Goal: Transaction & Acquisition: Book appointment/travel/reservation

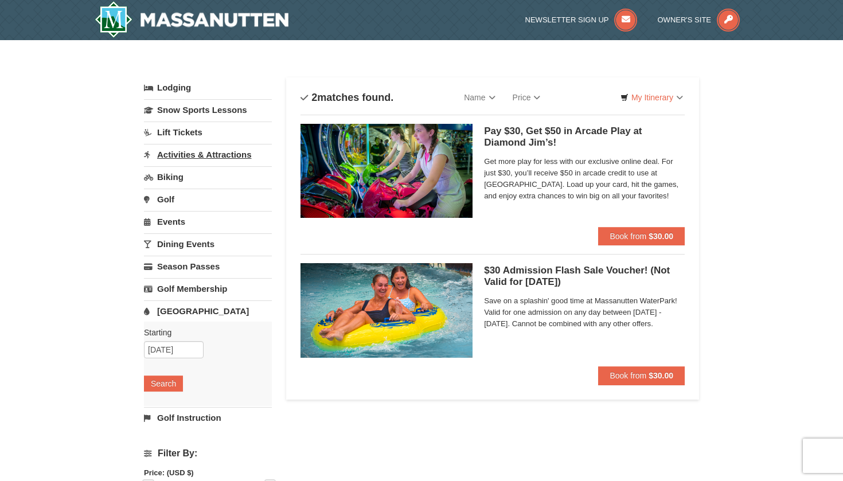
click at [174, 161] on link "Activities & Attractions" at bounding box center [208, 154] width 128 height 21
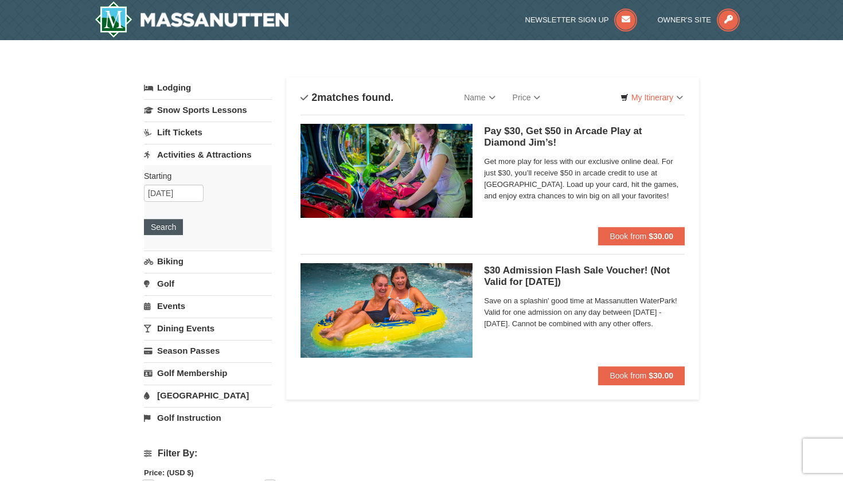
click at [157, 228] on button "Search" at bounding box center [163, 227] width 39 height 16
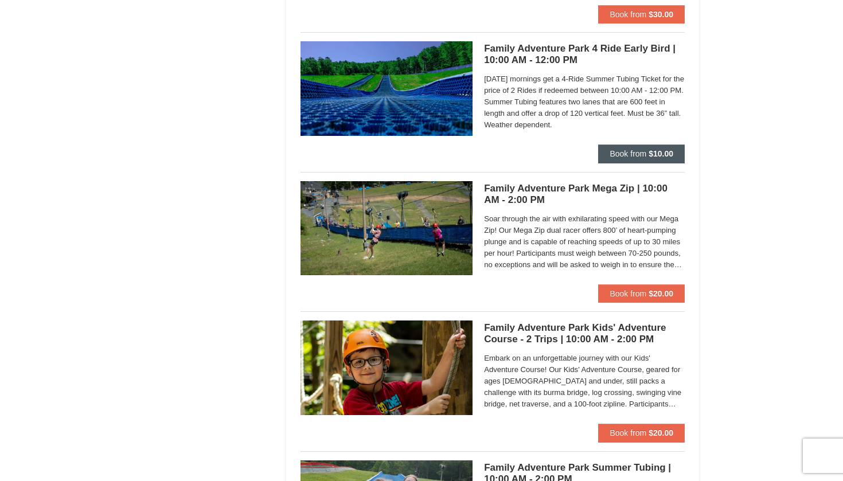
scroll to position [922, 0]
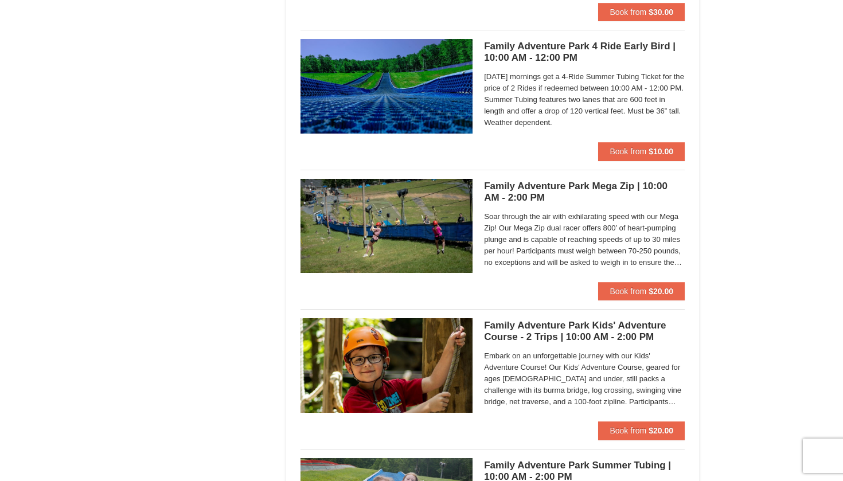
click at [500, 186] on h5 "Family Adventure Park Mega Zip | 10:00 AM - 2:00 PM Massanutten Family Adventur…" at bounding box center [584, 192] width 201 height 23
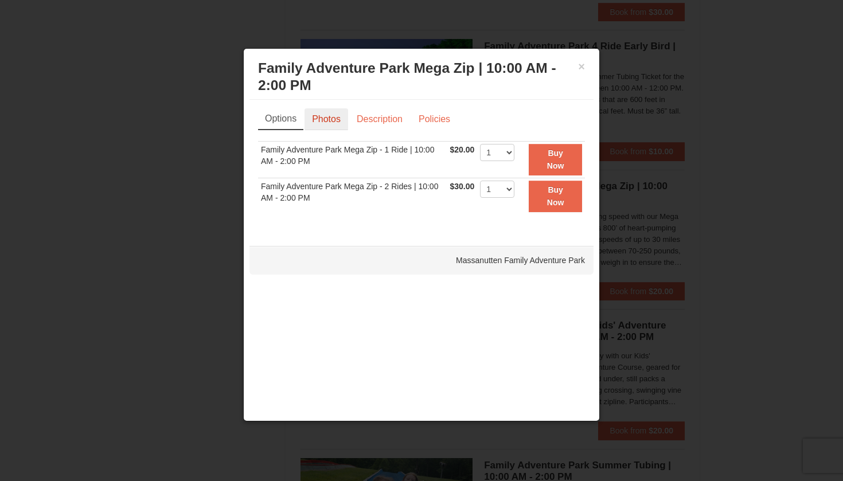
click at [326, 123] on link "Photos" at bounding box center [327, 119] width 44 height 22
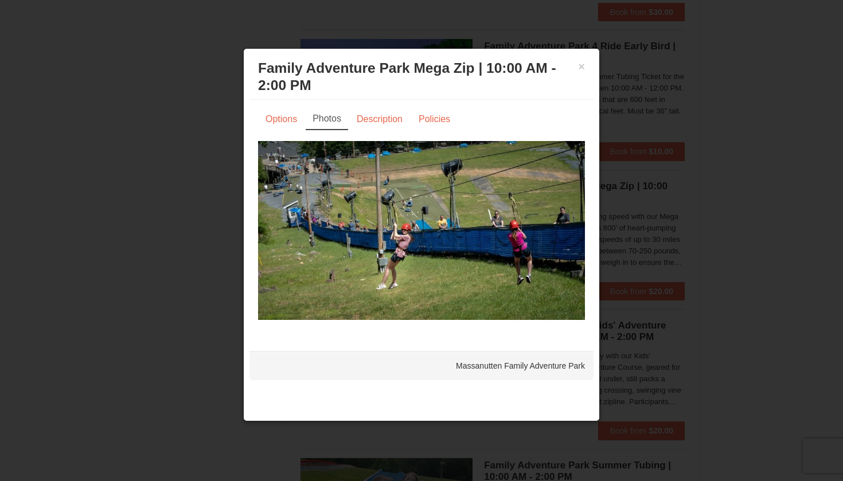
click at [370, 131] on div "Options Photos Description Policies Sorry, no matches found. Please remove some…" at bounding box center [421, 219] width 327 height 223
click at [373, 126] on link "Description" at bounding box center [379, 119] width 61 height 22
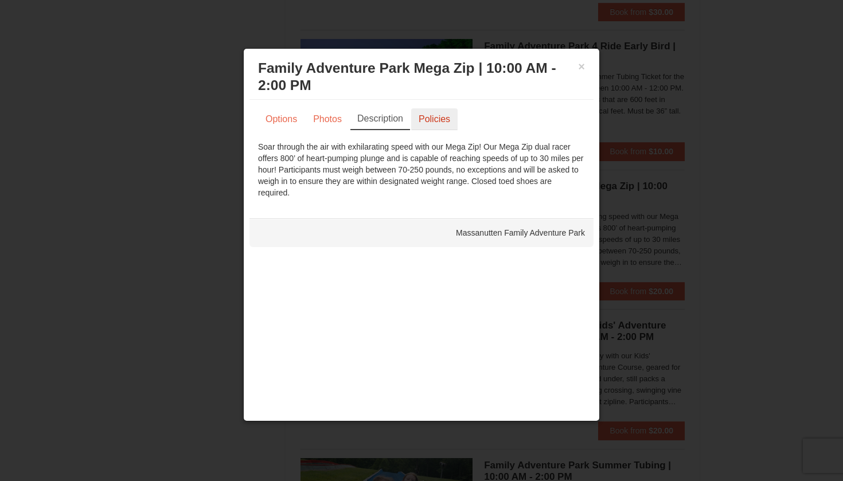
click at [419, 112] on link "Policies" at bounding box center [434, 119] width 46 height 22
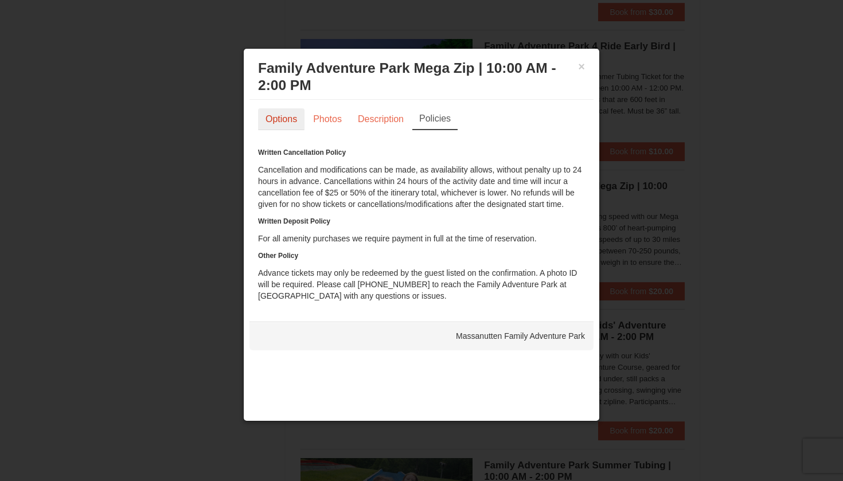
click at [300, 116] on link "Options" at bounding box center [281, 119] width 46 height 22
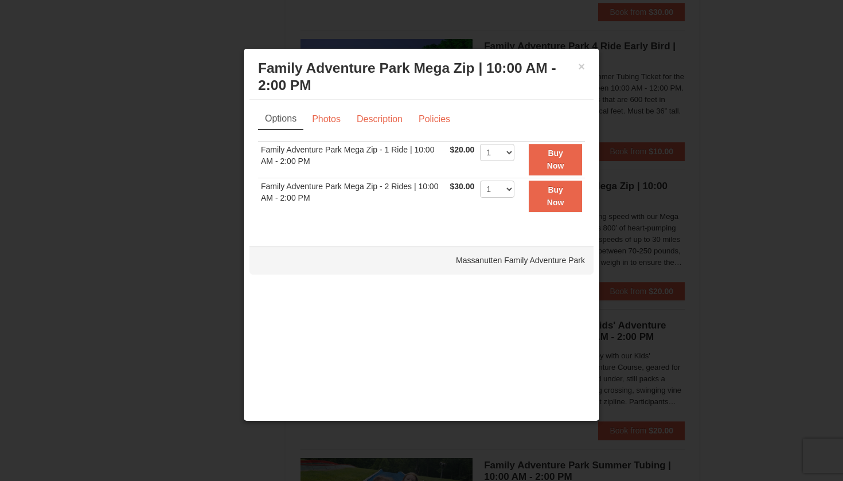
click at [517, 200] on td "1 2 3 4 5 6 7 8 9 10 11 12 13 14 15 16 17 18 19 20 21 22 23 24 25" at bounding box center [497, 196] width 40 height 36
click at [576, 68] on h3 "Family Adventure Park Mega Zip | 10:00 AM - 2:00 PM Massanutten Family Adventur…" at bounding box center [421, 77] width 327 height 34
click at [581, 69] on button "×" at bounding box center [581, 66] width 7 height 11
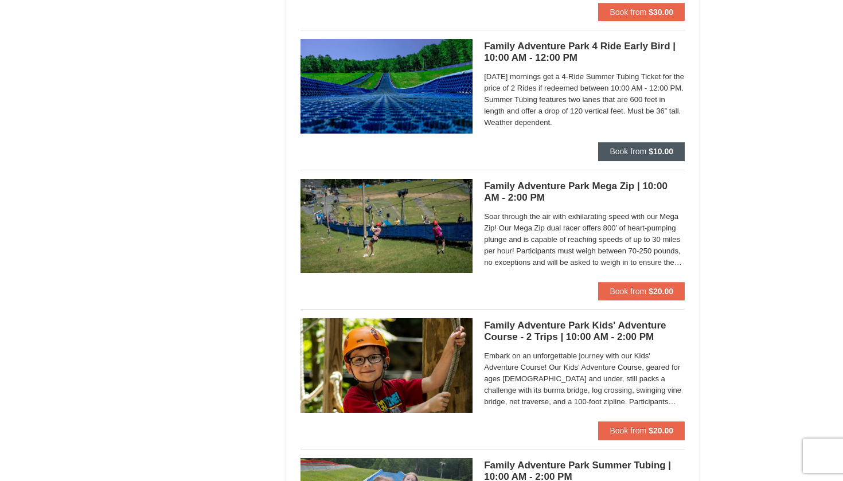
click at [627, 151] on span "Book from" at bounding box center [628, 151] width 37 height 9
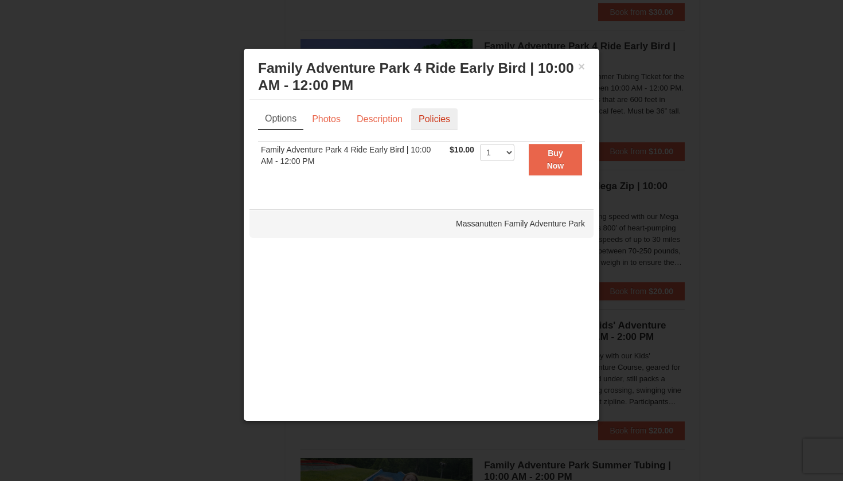
click at [427, 119] on link "Policies" at bounding box center [434, 119] width 46 height 22
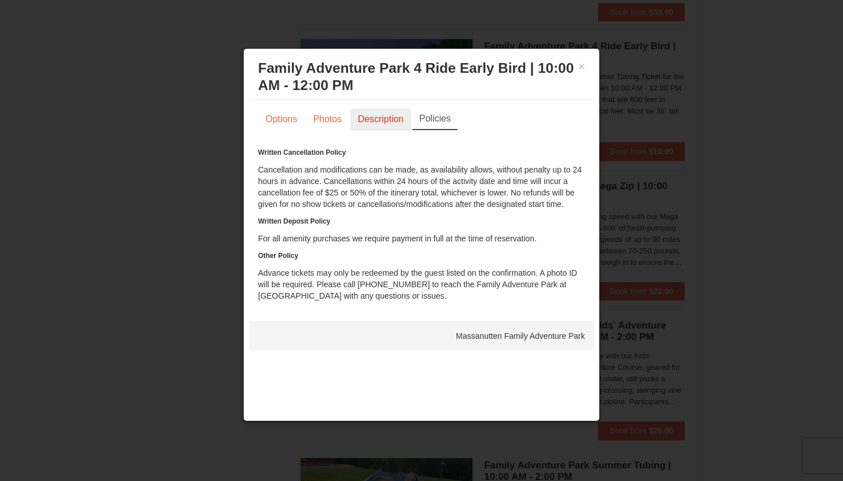
click at [395, 127] on link "Description" at bounding box center [380, 119] width 61 height 22
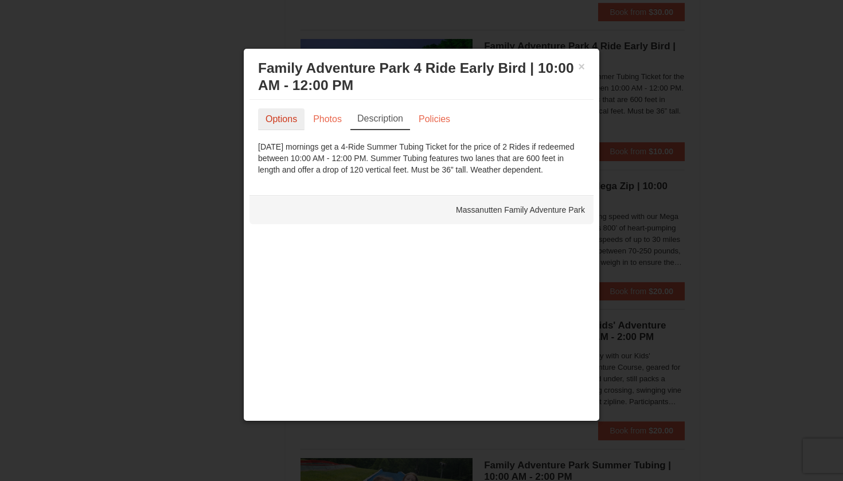
click at [297, 122] on link "Options" at bounding box center [281, 119] width 46 height 22
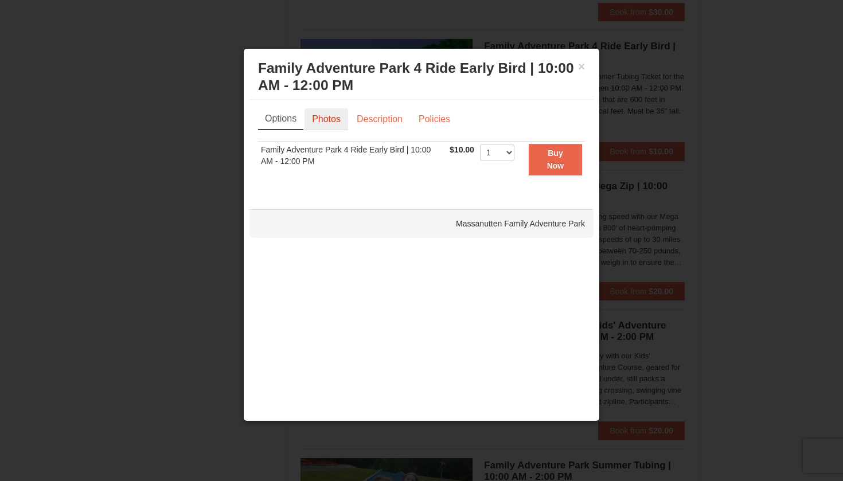
click at [329, 120] on link "Photos" at bounding box center [327, 119] width 44 height 22
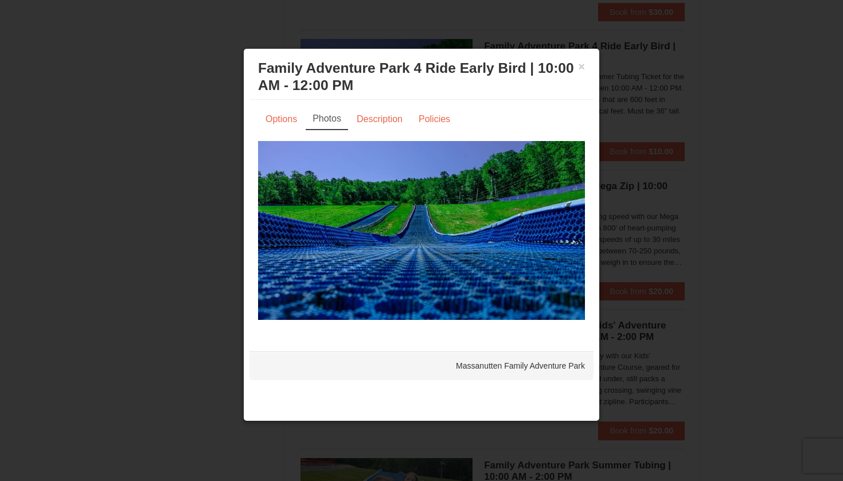
click at [576, 70] on h3 "Family Adventure Park 4 Ride Early Bird | 10:00 AM - 12:00 PM Massanutten Famil…" at bounding box center [421, 77] width 327 height 34
click at [581, 65] on button "×" at bounding box center [581, 66] width 7 height 11
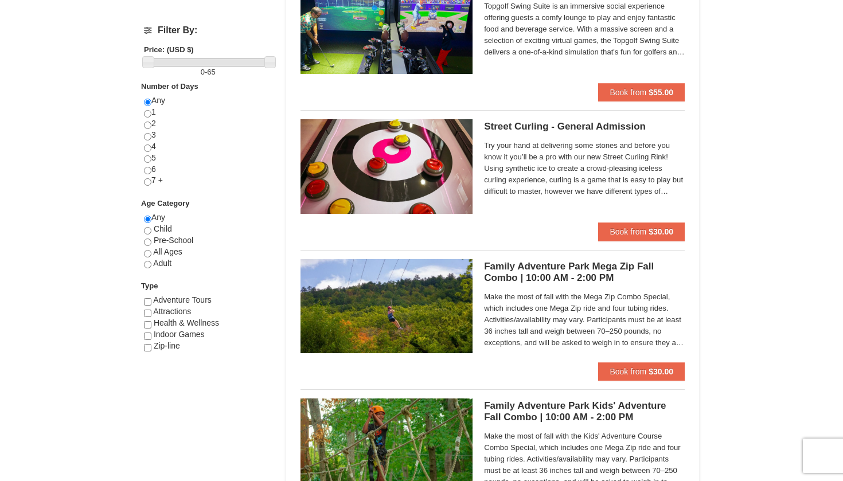
scroll to position [423, 0]
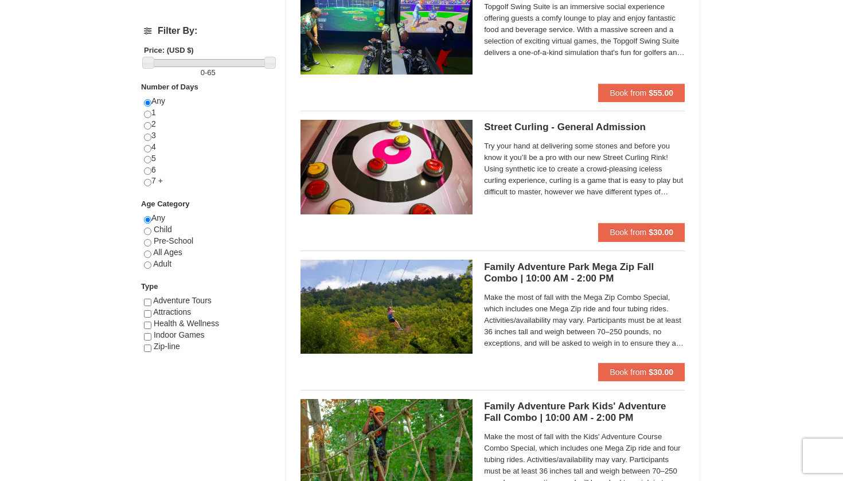
click at [145, 262] on input "radio" at bounding box center [147, 265] width 7 height 7
radio input "true"
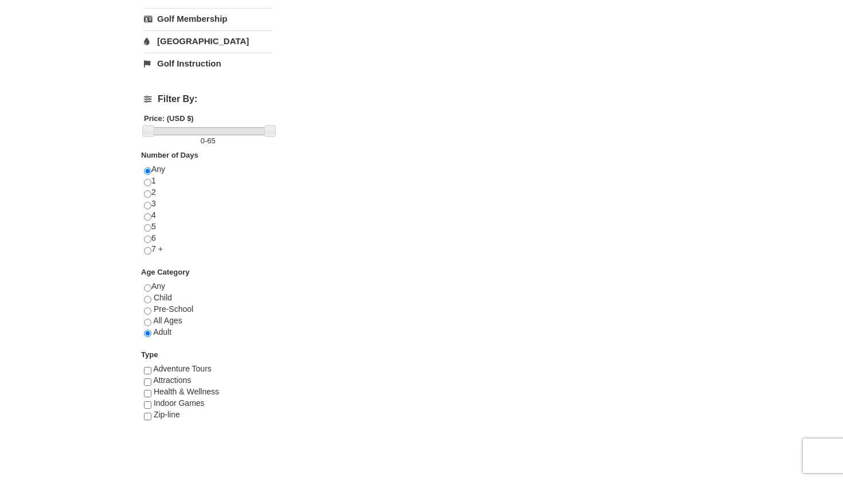
scroll to position [356, 0]
click at [153, 284] on div "Any Child Pre-School All Ages Adult" at bounding box center [208, 314] width 128 height 68
click at [161, 326] on span "Adult" at bounding box center [162, 330] width 18 height 9
click at [150, 318] on input "radio" at bounding box center [147, 321] width 7 height 7
radio input "true"
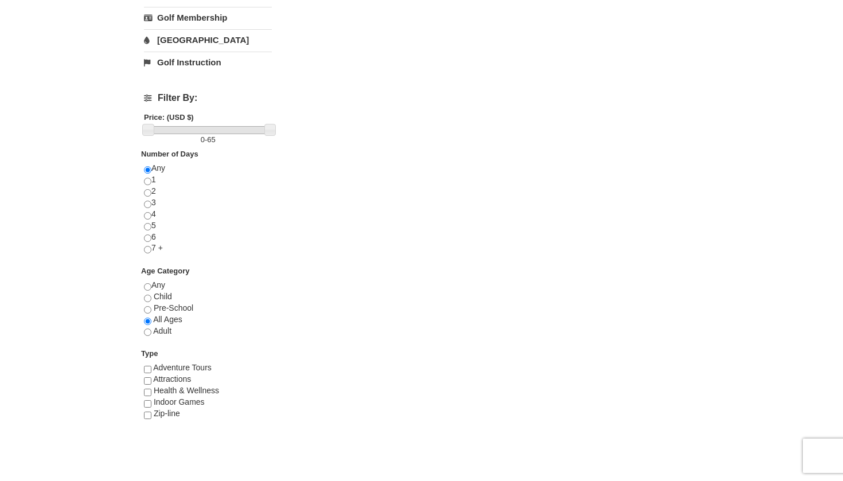
click at [146, 412] on input "checkbox" at bounding box center [147, 415] width 7 height 7
checkbox input "true"
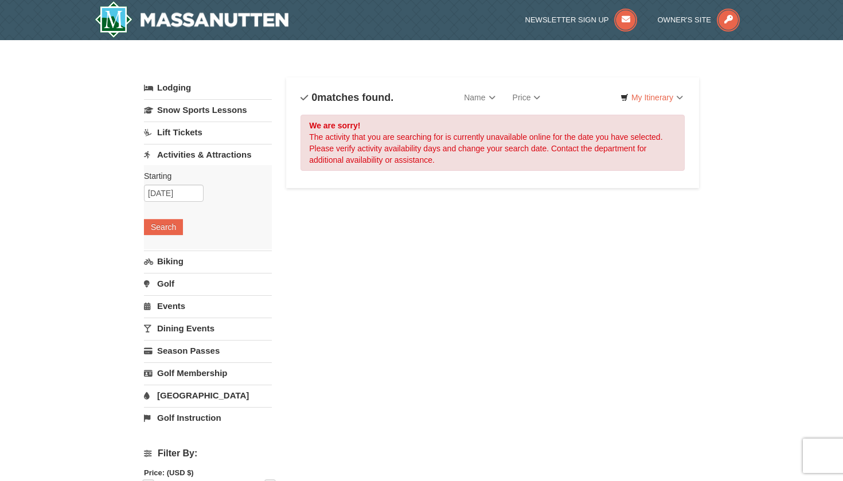
scroll to position [0, 0]
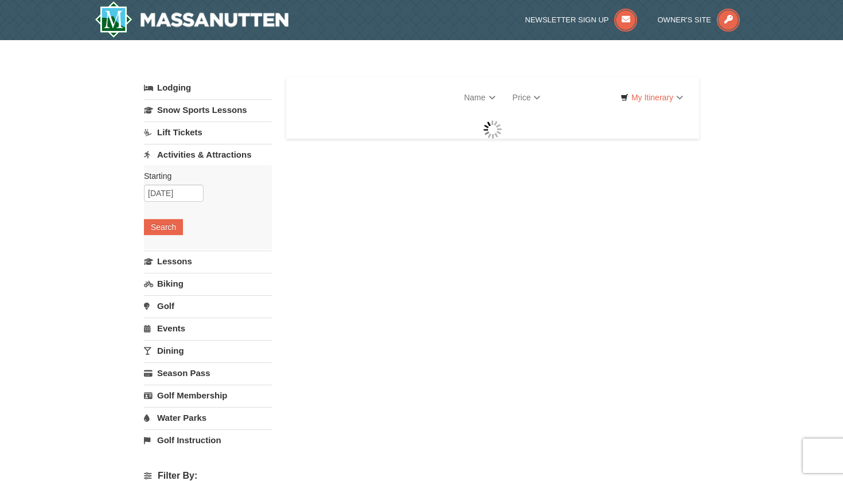
select select "9"
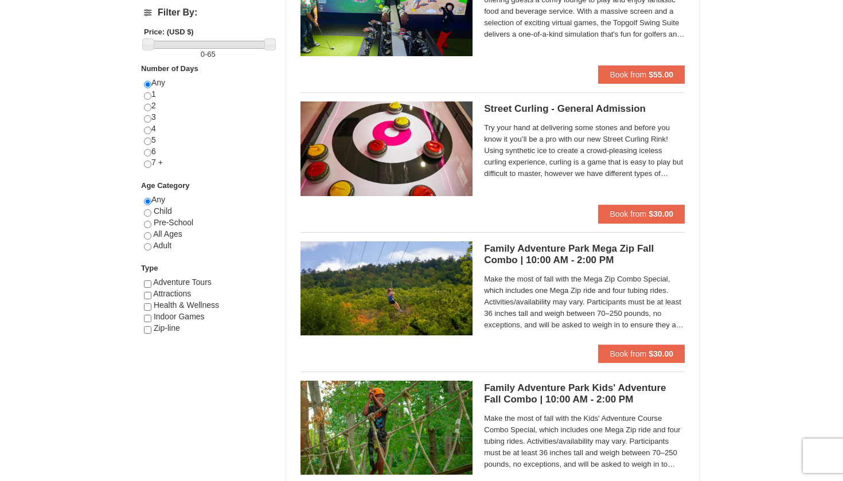
scroll to position [441, 0]
click at [145, 326] on input "checkbox" at bounding box center [147, 329] width 7 height 7
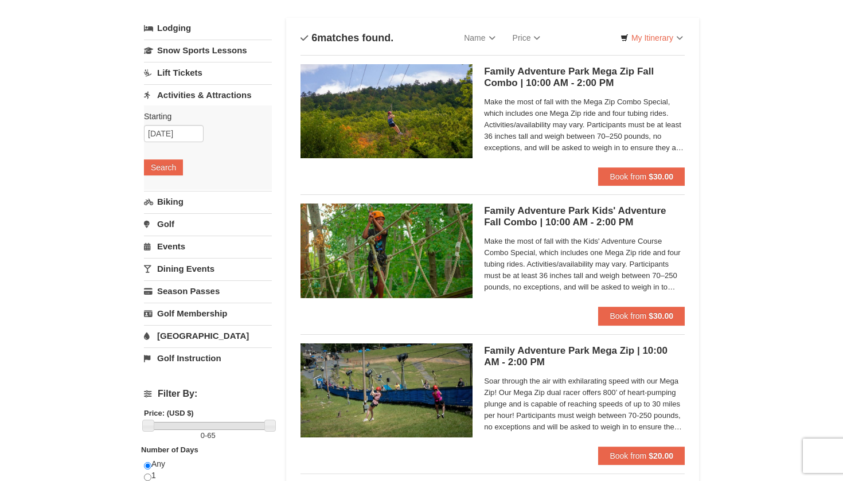
scroll to position [59, 0]
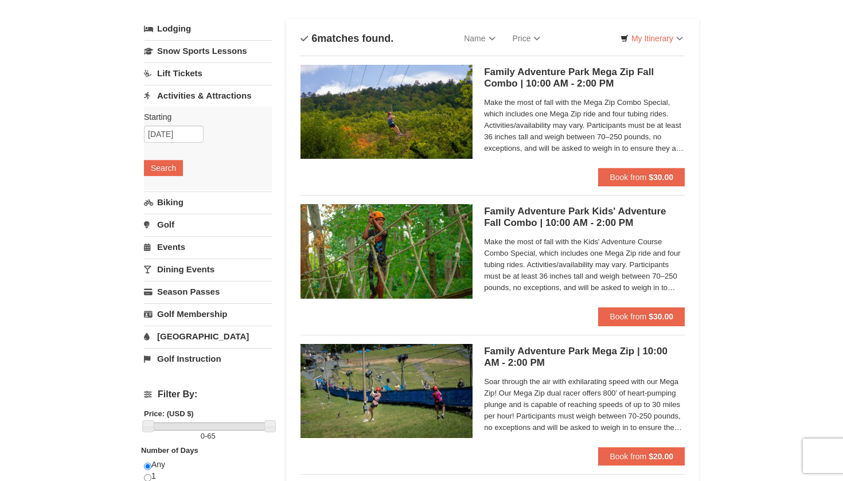
click at [498, 83] on h5 "Family Adventure Park Mega Zip Fall Combo | 10:00 AM - 2:00 PM Massanutten Fami…" at bounding box center [584, 78] width 201 height 23
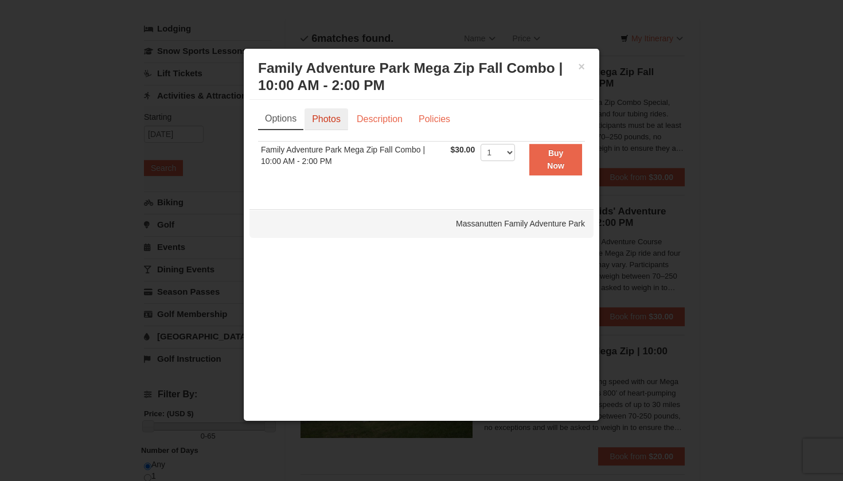
click at [333, 116] on link "Photos" at bounding box center [327, 119] width 44 height 22
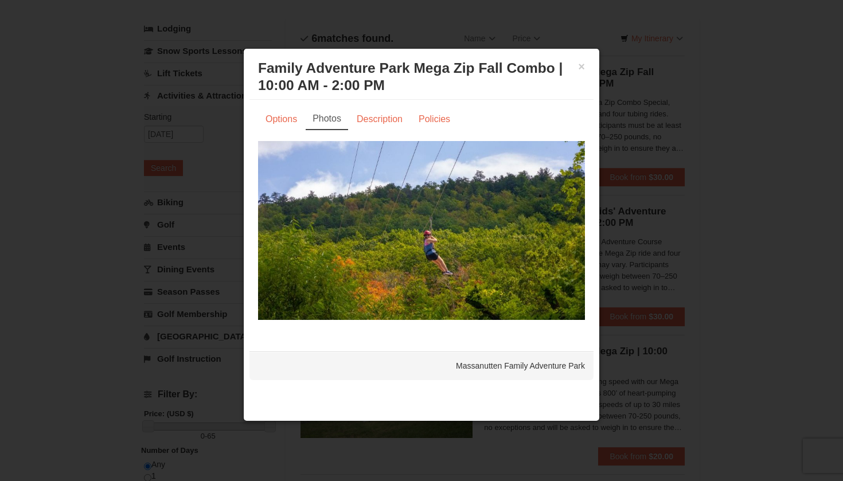
click at [355, 104] on div "Options Photos Description Policies Sorry, no matches found. Please remove some…" at bounding box center [421, 220] width 344 height 240
click at [357, 112] on link "Description" at bounding box center [379, 119] width 61 height 22
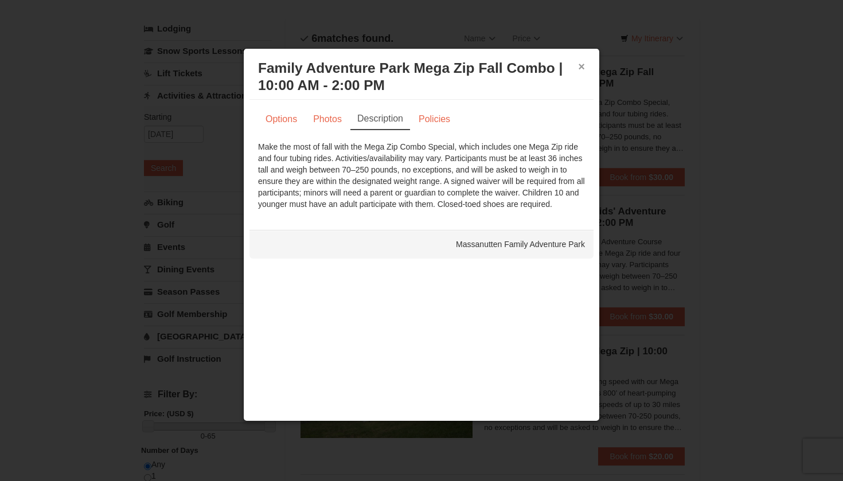
click at [580, 68] on button "×" at bounding box center [581, 66] width 7 height 11
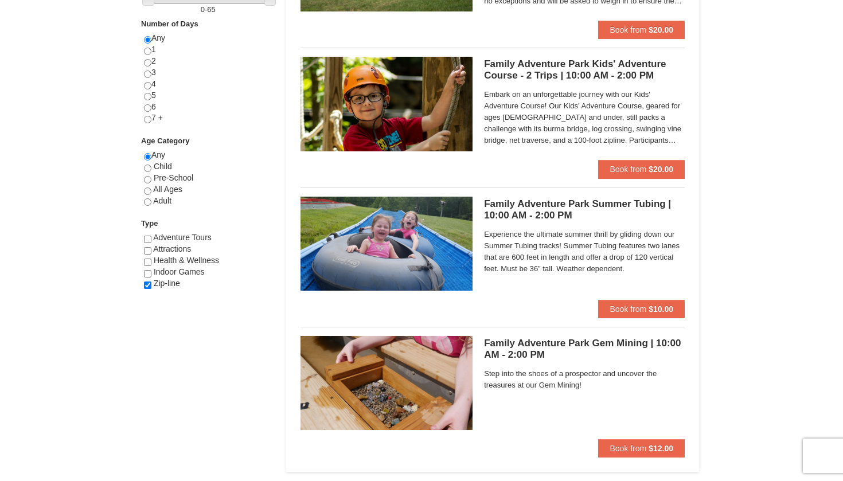
scroll to position [479, 0]
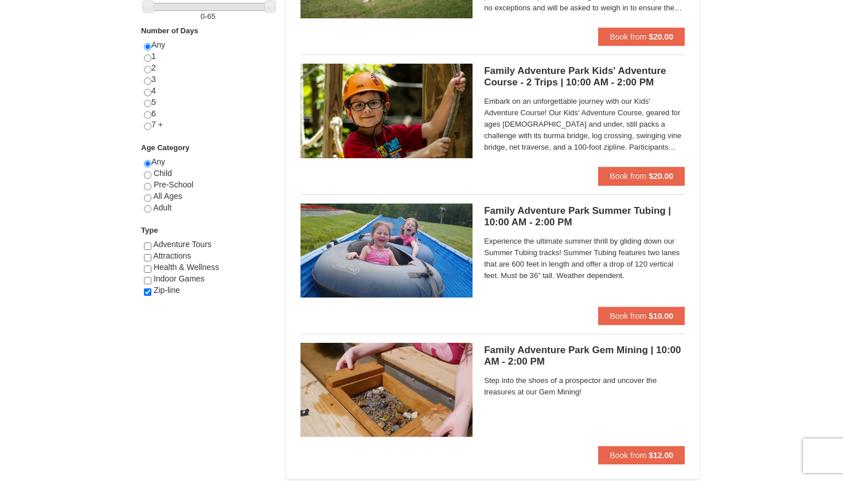
click at [149, 288] on input "checkbox" at bounding box center [147, 291] width 7 height 7
checkbox input "false"
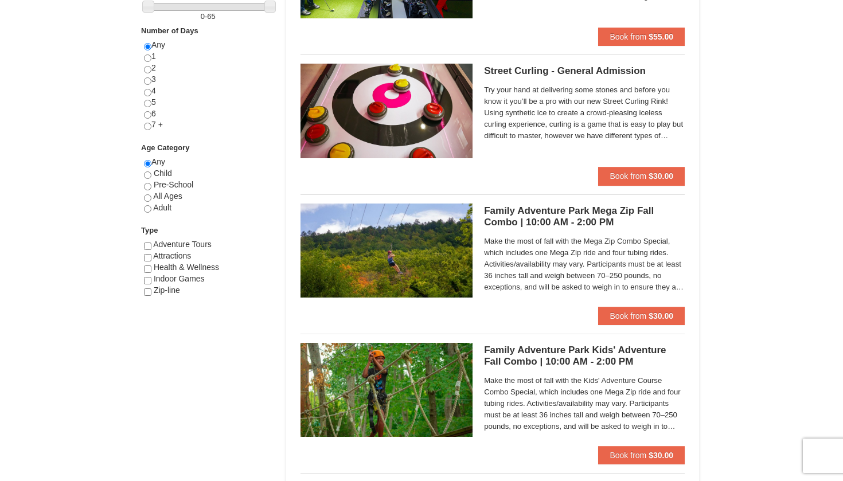
click at [147, 243] on input "checkbox" at bounding box center [147, 246] width 7 height 7
checkbox input "true"
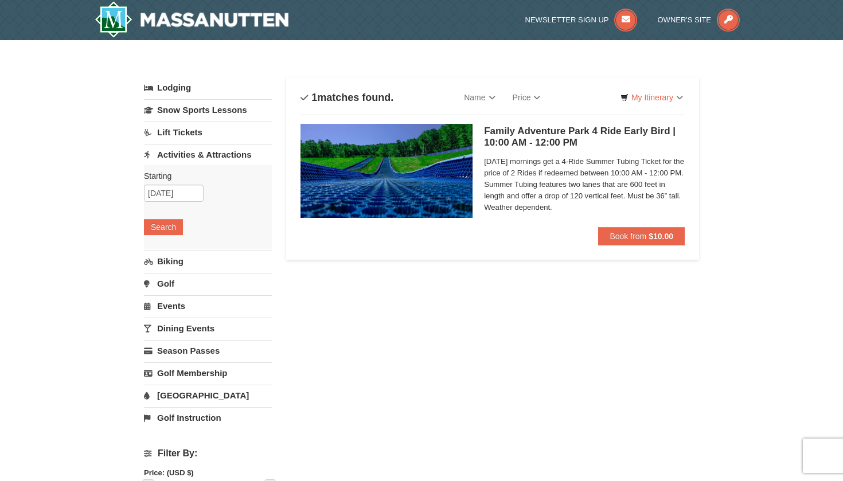
scroll to position [0, 0]
click at [622, 244] on button "Book from $10.00" at bounding box center [641, 236] width 87 height 18
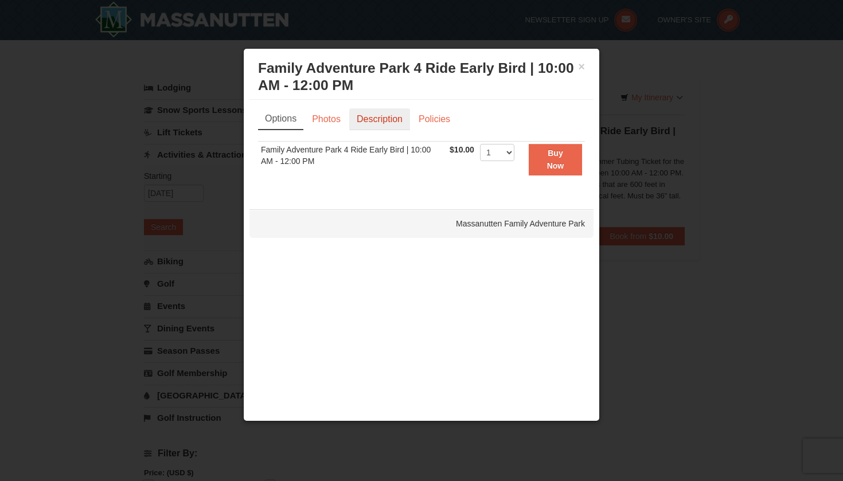
click at [377, 127] on link "Description" at bounding box center [379, 119] width 61 height 22
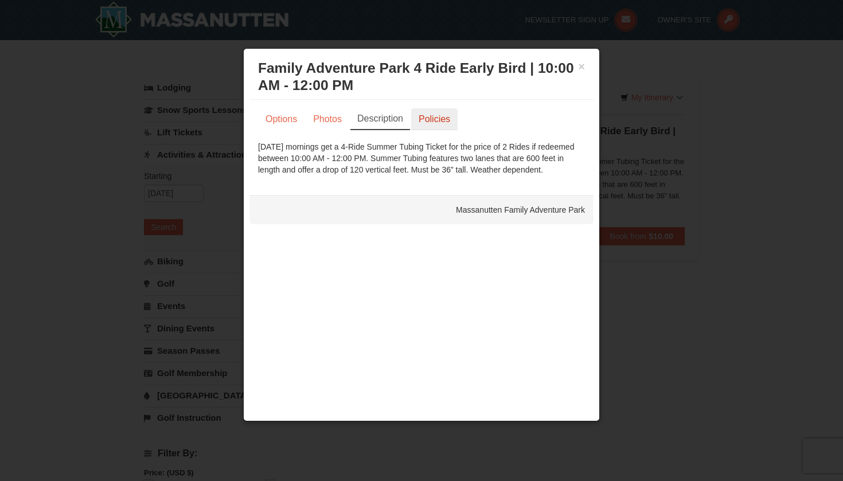
click at [412, 129] on link "Policies" at bounding box center [434, 119] width 46 height 22
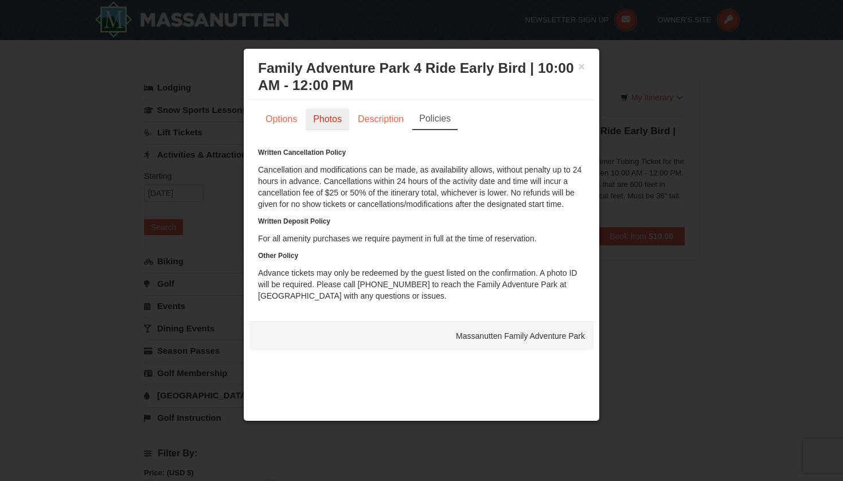
click at [316, 107] on div "Options Photos Description Policies Sorry, no matches found. Please remove some…" at bounding box center [421, 205] width 344 height 210
click at [315, 111] on link "Photos" at bounding box center [328, 119] width 44 height 22
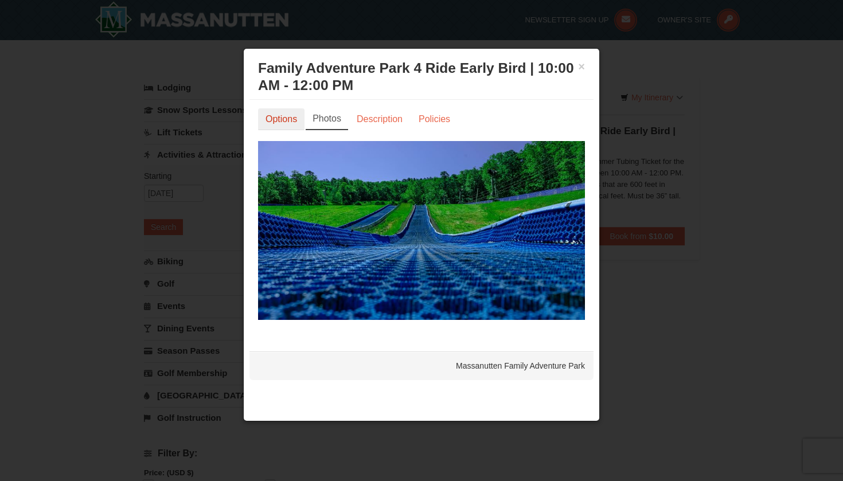
click at [278, 121] on link "Options" at bounding box center [281, 119] width 46 height 22
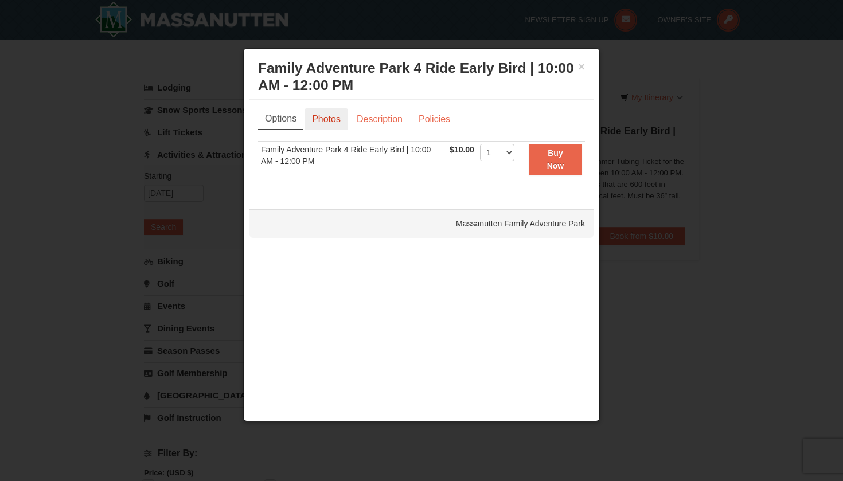
click at [346, 128] on link "Photos" at bounding box center [327, 119] width 44 height 22
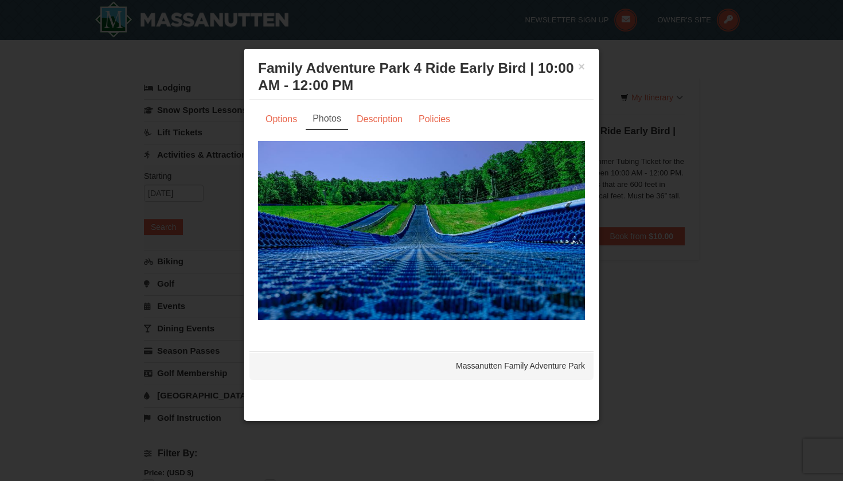
click at [574, 66] on h3 "Family Adventure Park 4 Ride Early Bird | 10:00 AM - 12:00 PM Massanutten Famil…" at bounding box center [421, 77] width 327 height 34
click at [583, 71] on button "×" at bounding box center [581, 66] width 7 height 11
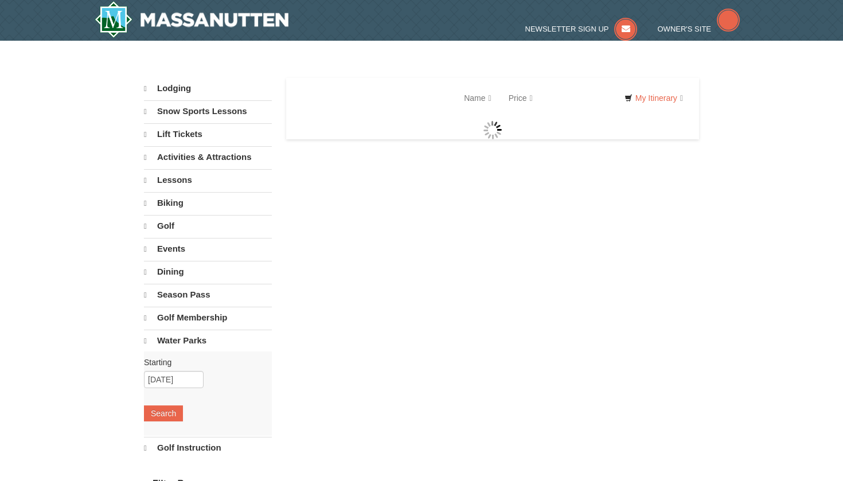
select select "9"
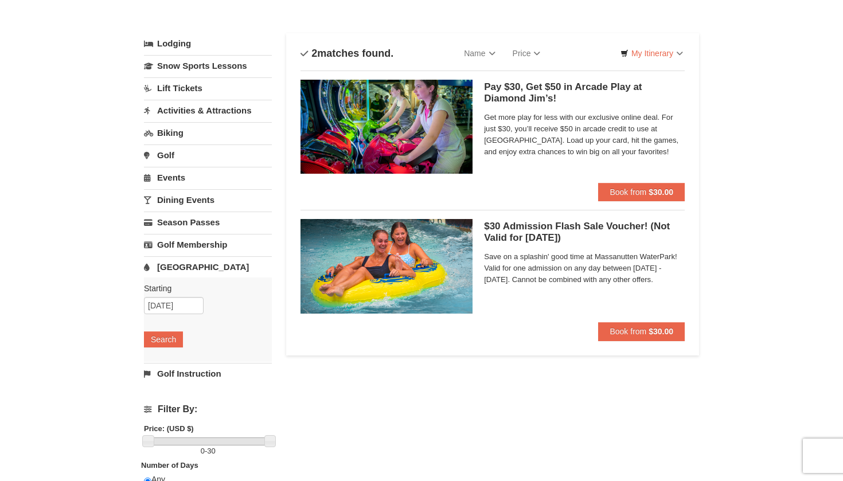
scroll to position [42, 0]
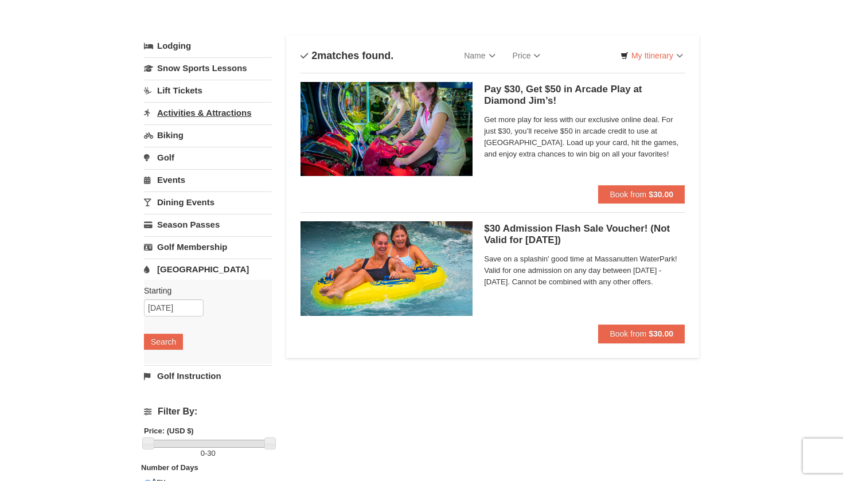
click at [205, 111] on link "Activities & Attractions" at bounding box center [208, 112] width 128 height 21
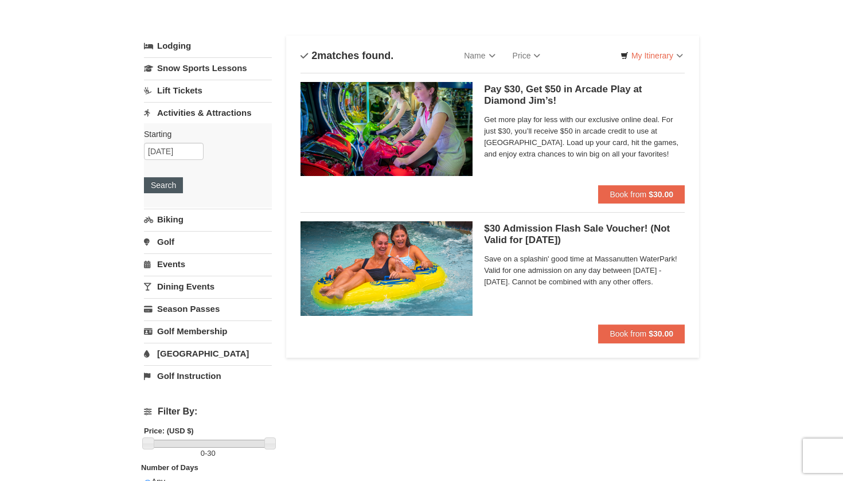
click at [172, 185] on button "Search" at bounding box center [163, 185] width 39 height 16
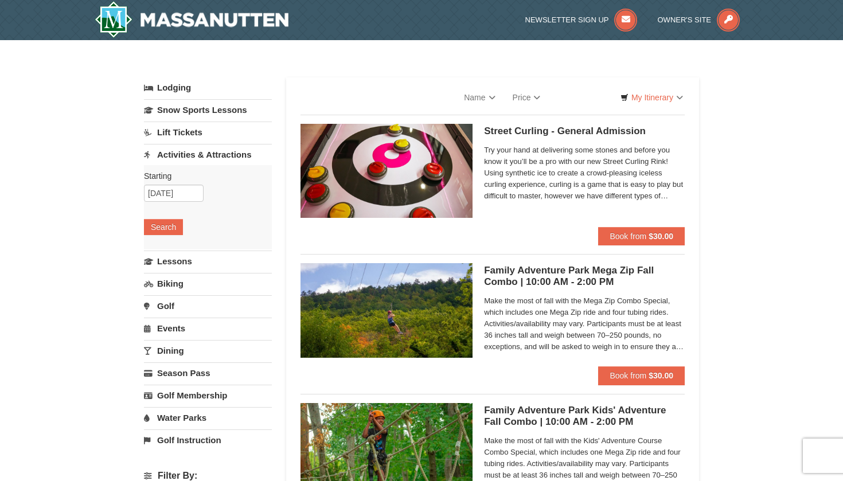
select select "9"
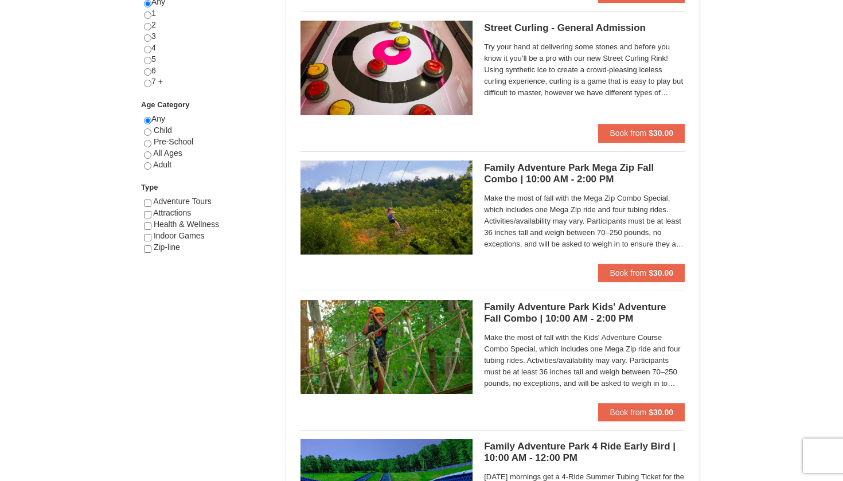
scroll to position [502, 0]
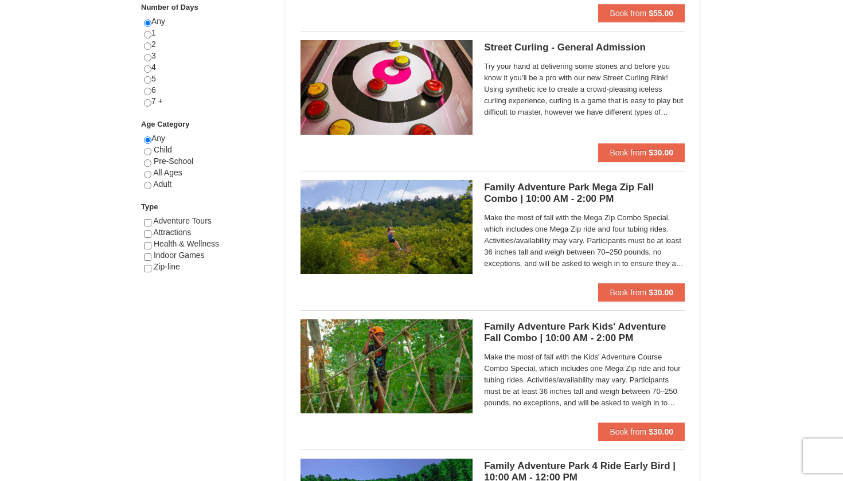
click at [152, 250] on div "Indoor Games" at bounding box center [208, 255] width 128 height 11
click at [149, 242] on input "checkbox" at bounding box center [147, 245] width 7 height 7
checkbox input "true"
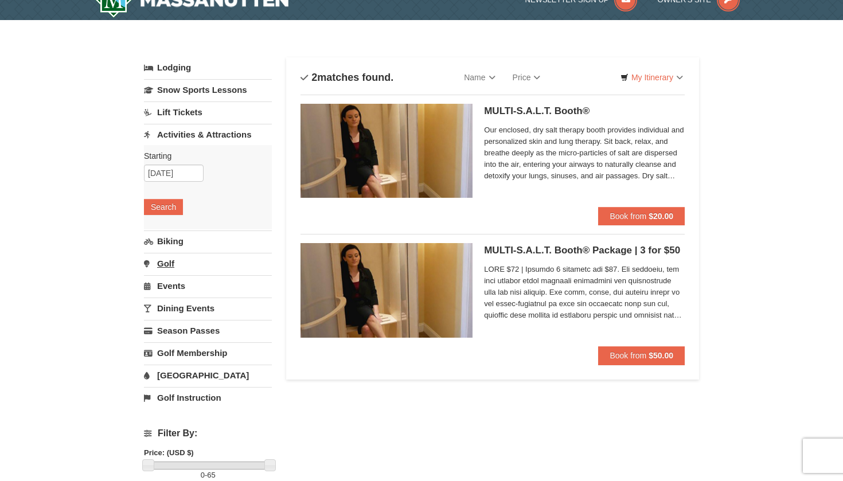
scroll to position [15, 0]
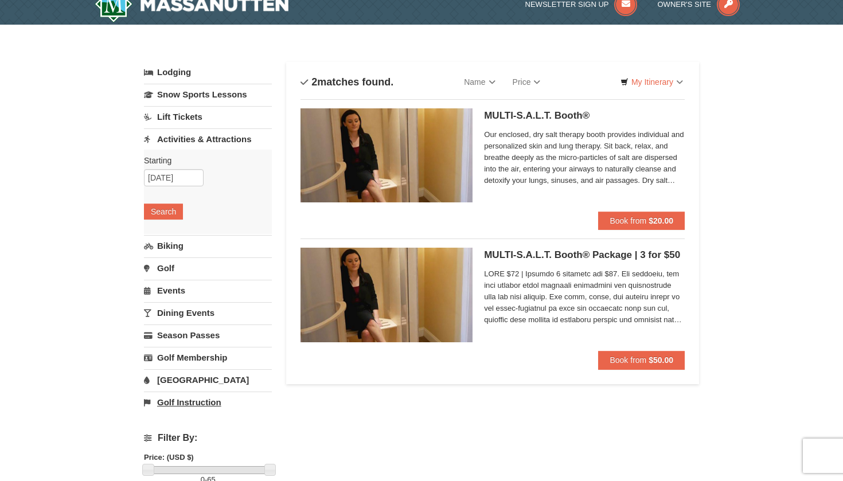
click at [194, 400] on link "Golf Instruction" at bounding box center [208, 402] width 128 height 21
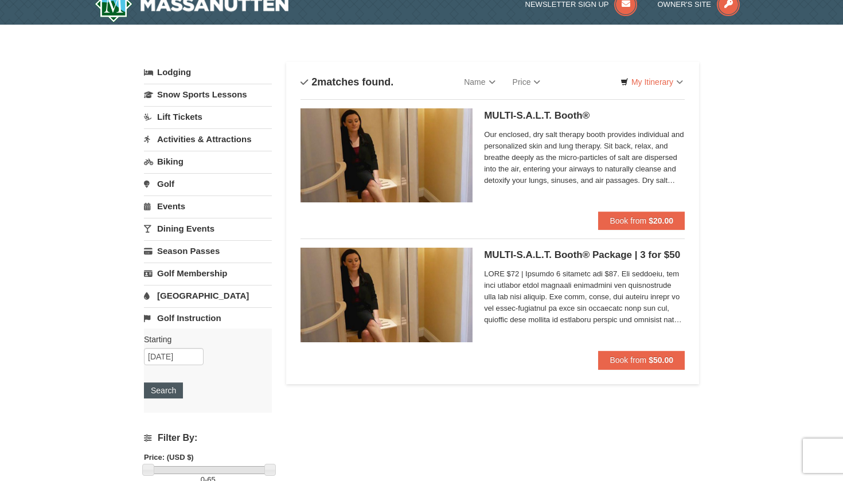
click at [163, 391] on button "Search" at bounding box center [163, 391] width 39 height 16
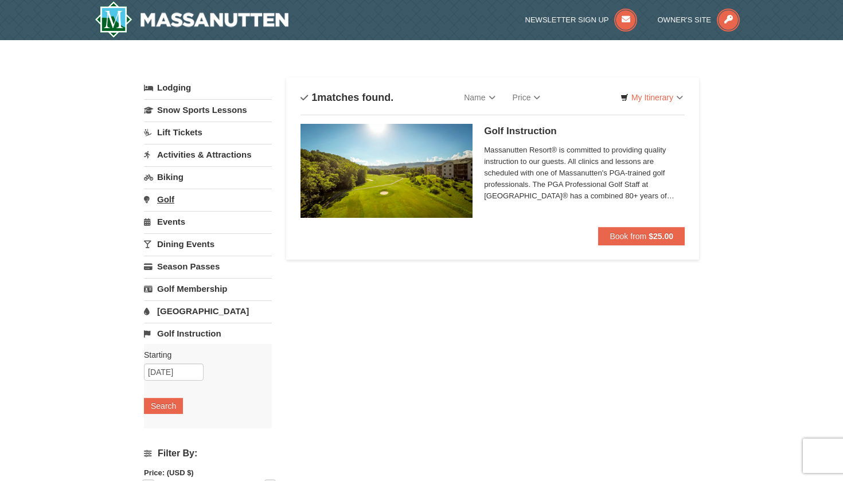
click at [161, 201] on link "Golf" at bounding box center [208, 199] width 128 height 21
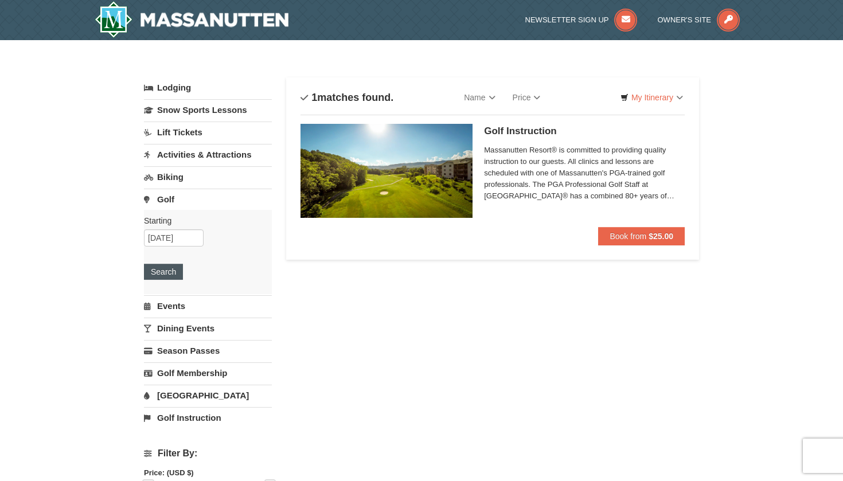
click at [161, 275] on button "Search" at bounding box center [163, 272] width 39 height 16
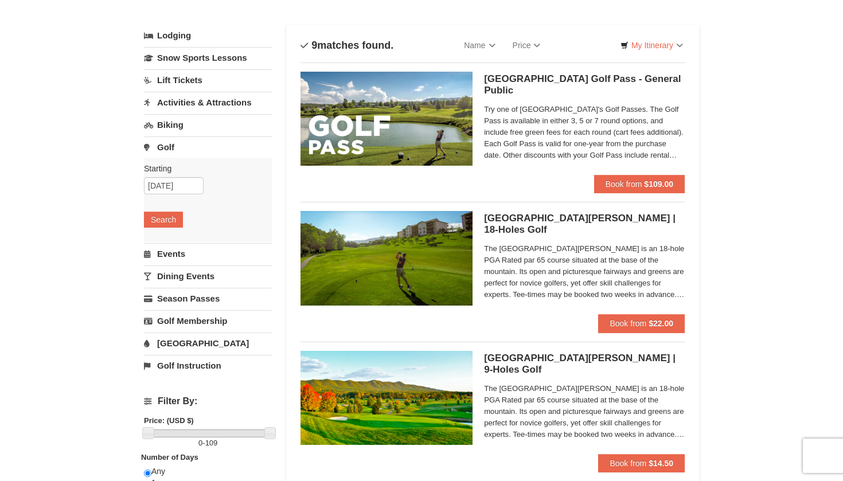
scroll to position [52, 0]
click at [155, 99] on link "Activities & Attractions" at bounding box center [208, 102] width 128 height 21
click at [157, 176] on button "Search" at bounding box center [163, 175] width 39 height 16
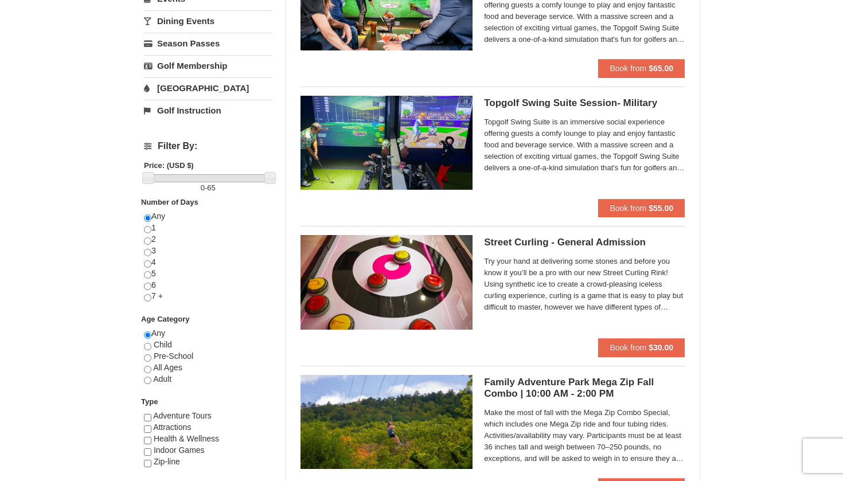
scroll to position [321, 0]
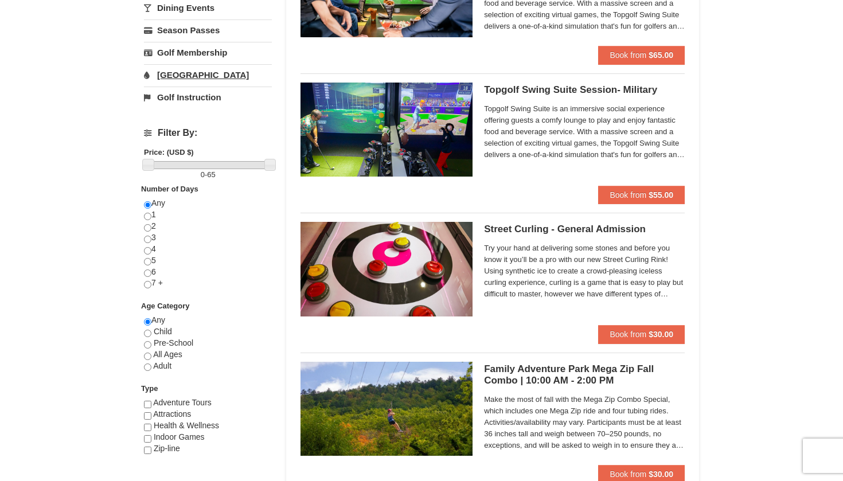
click at [182, 80] on link "[GEOGRAPHIC_DATA]" at bounding box center [208, 74] width 128 height 21
click at [165, 62] on button "Search" at bounding box center [163, 63] width 39 height 16
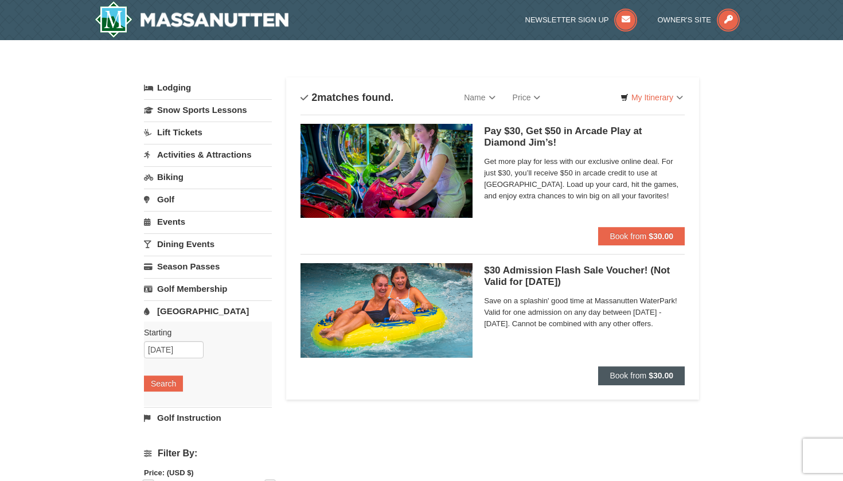
click at [624, 372] on span "Book from" at bounding box center [628, 375] width 37 height 9
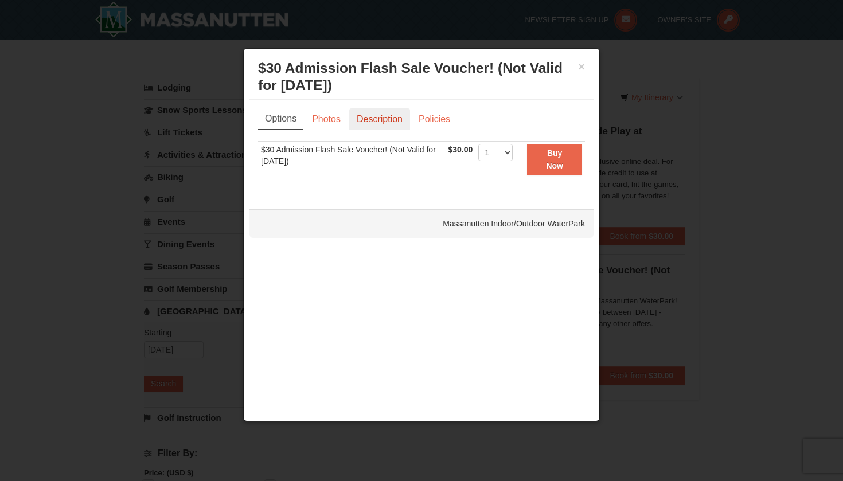
click at [364, 127] on link "Description" at bounding box center [379, 119] width 61 height 22
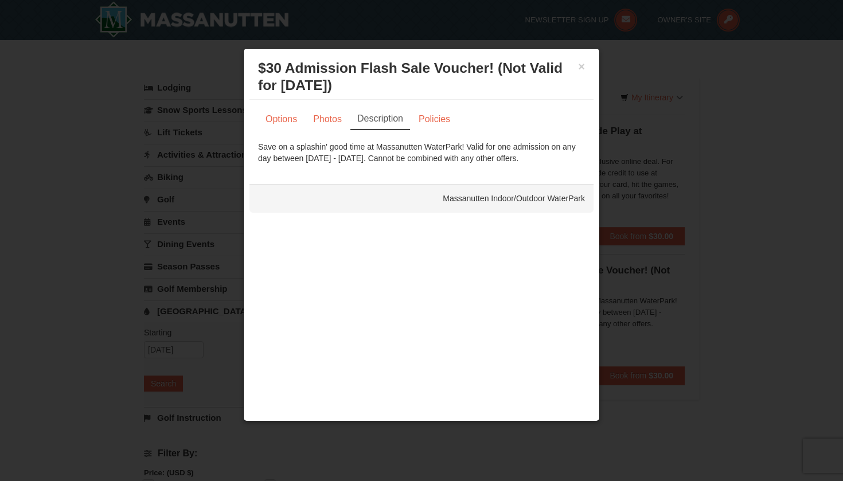
click at [570, 68] on h3 "$30 Admission Flash Sale Voucher! (Not Valid for [DATE]) Massanutten Indoor/Out…" at bounding box center [421, 77] width 327 height 34
click at [579, 65] on button "×" at bounding box center [581, 66] width 7 height 11
